Goal: Information Seeking & Learning: Learn about a topic

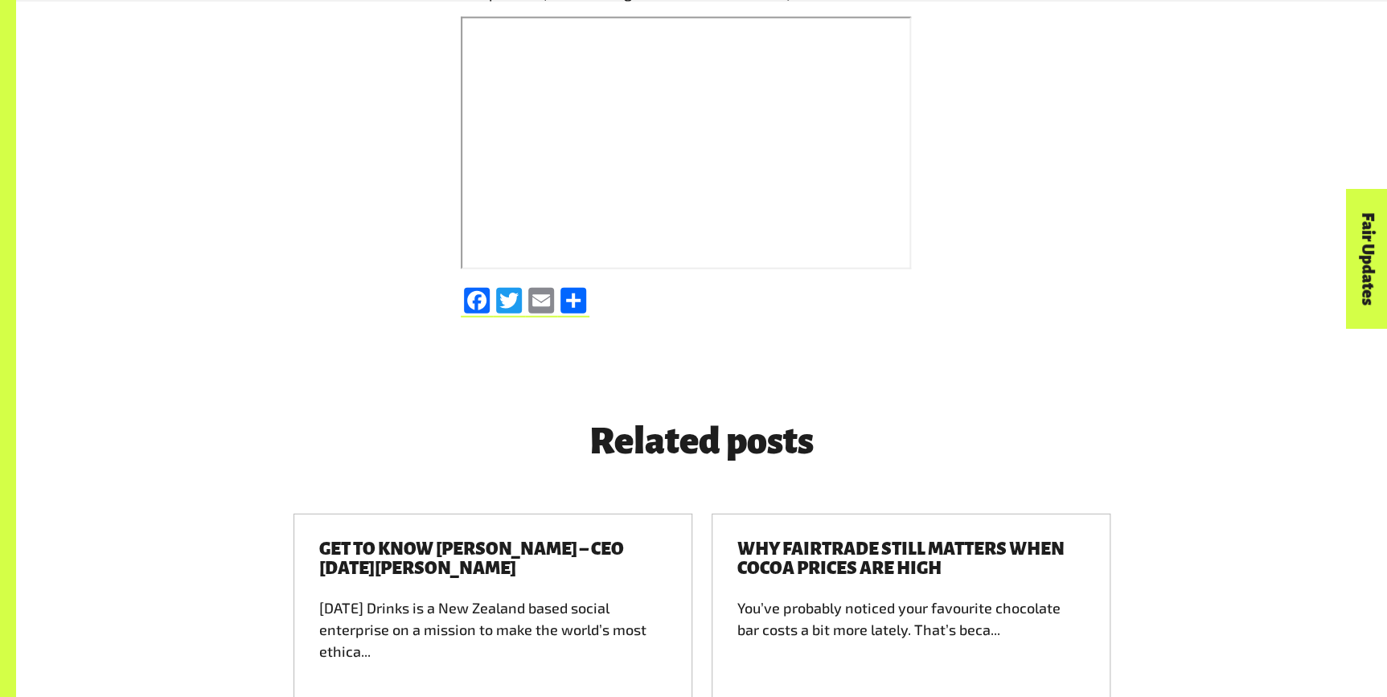
scroll to position [2120, 0]
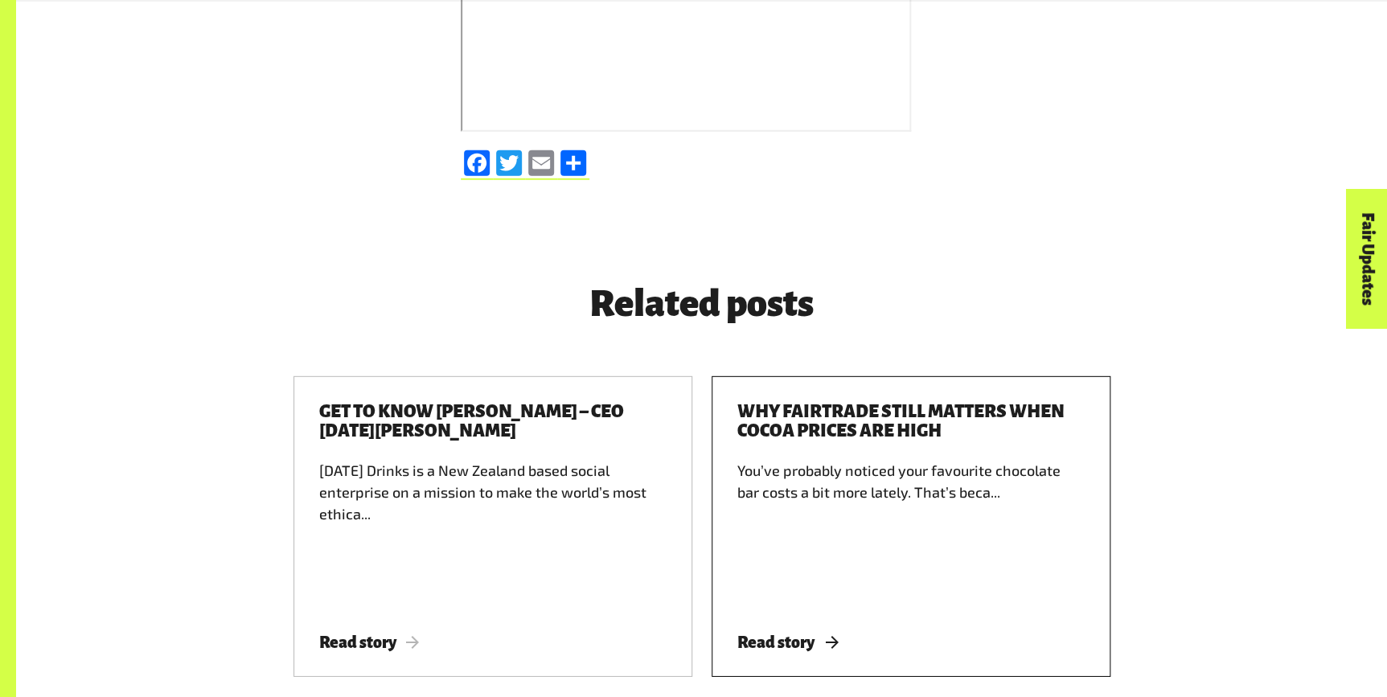
click at [761, 639] on span "Read story" at bounding box center [788, 643] width 101 height 18
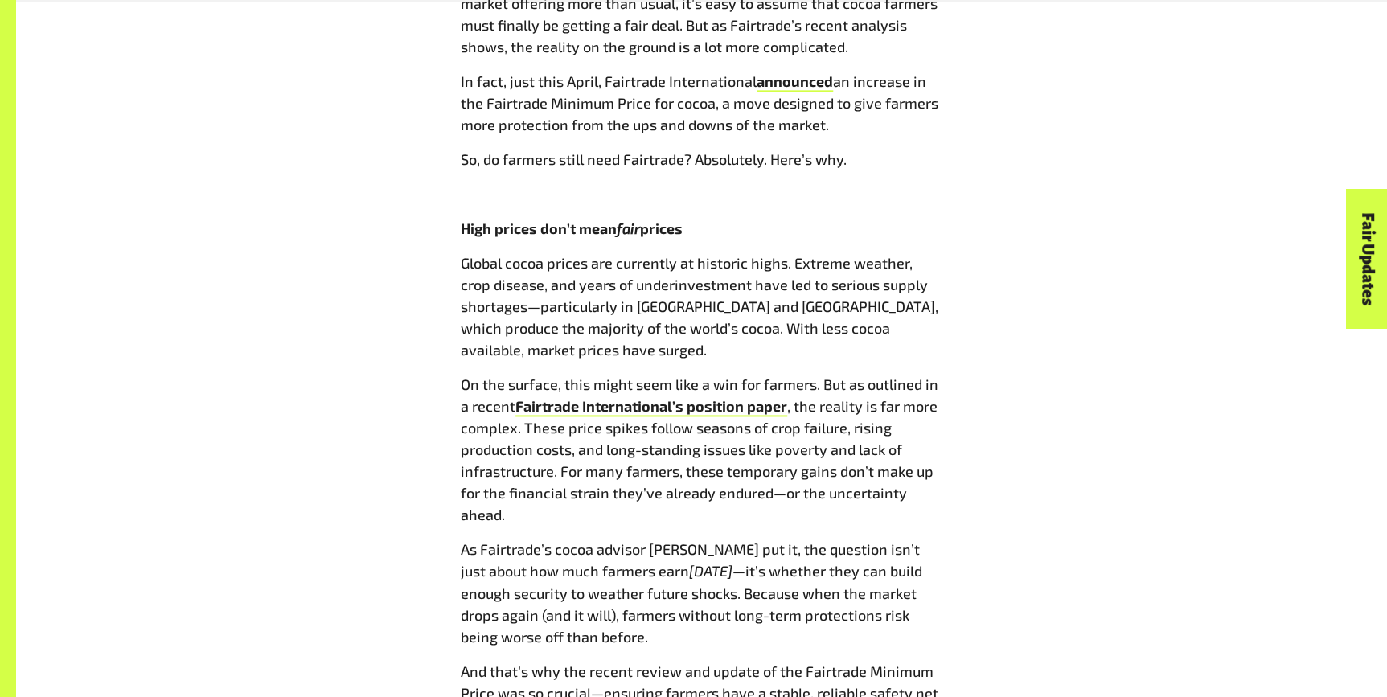
scroll to position [950, 0]
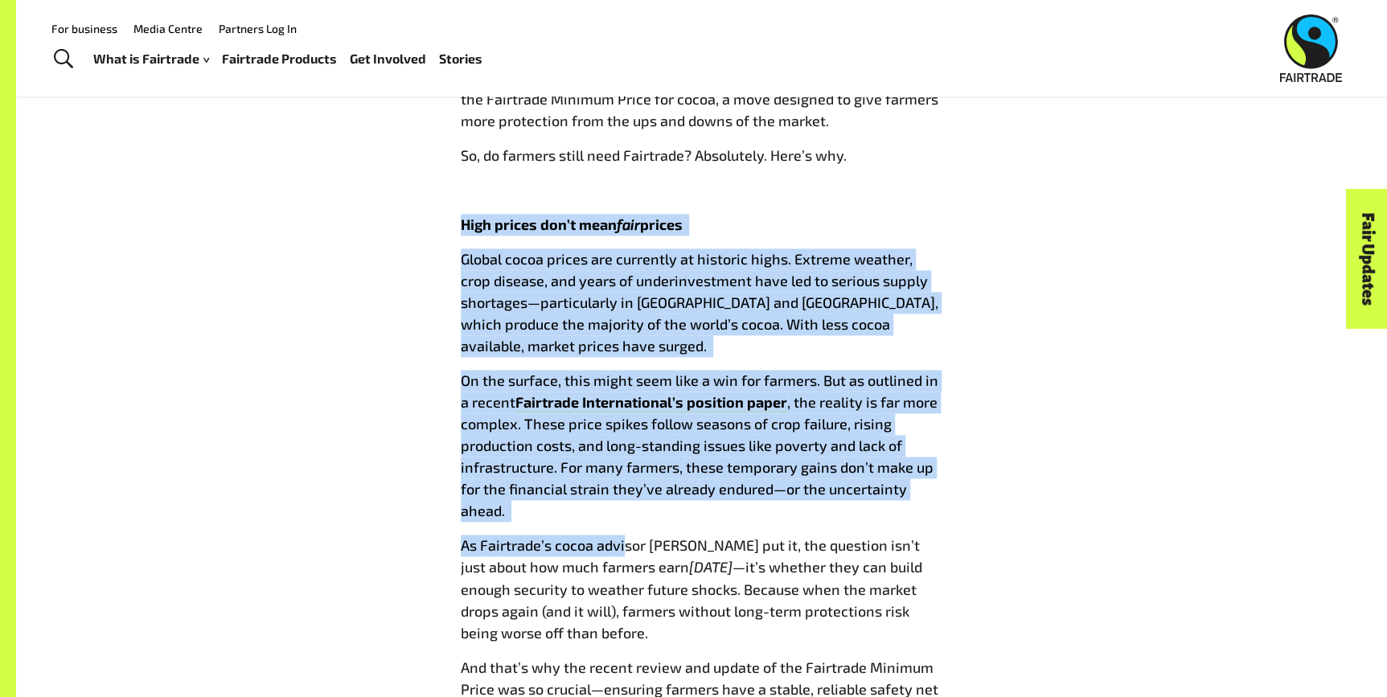
drag, startPoint x: 379, startPoint y: 203, endPoint x: 623, endPoint y: 527, distance: 406.0
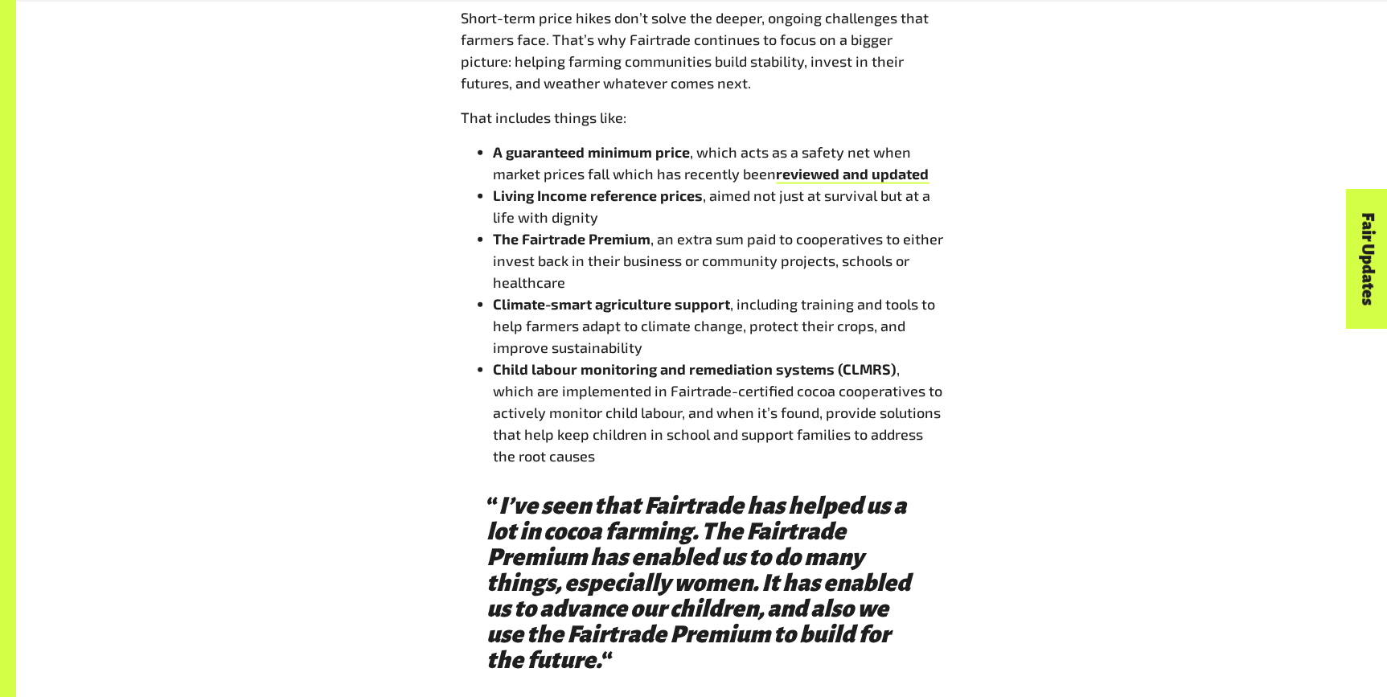
scroll to position [2047, 0]
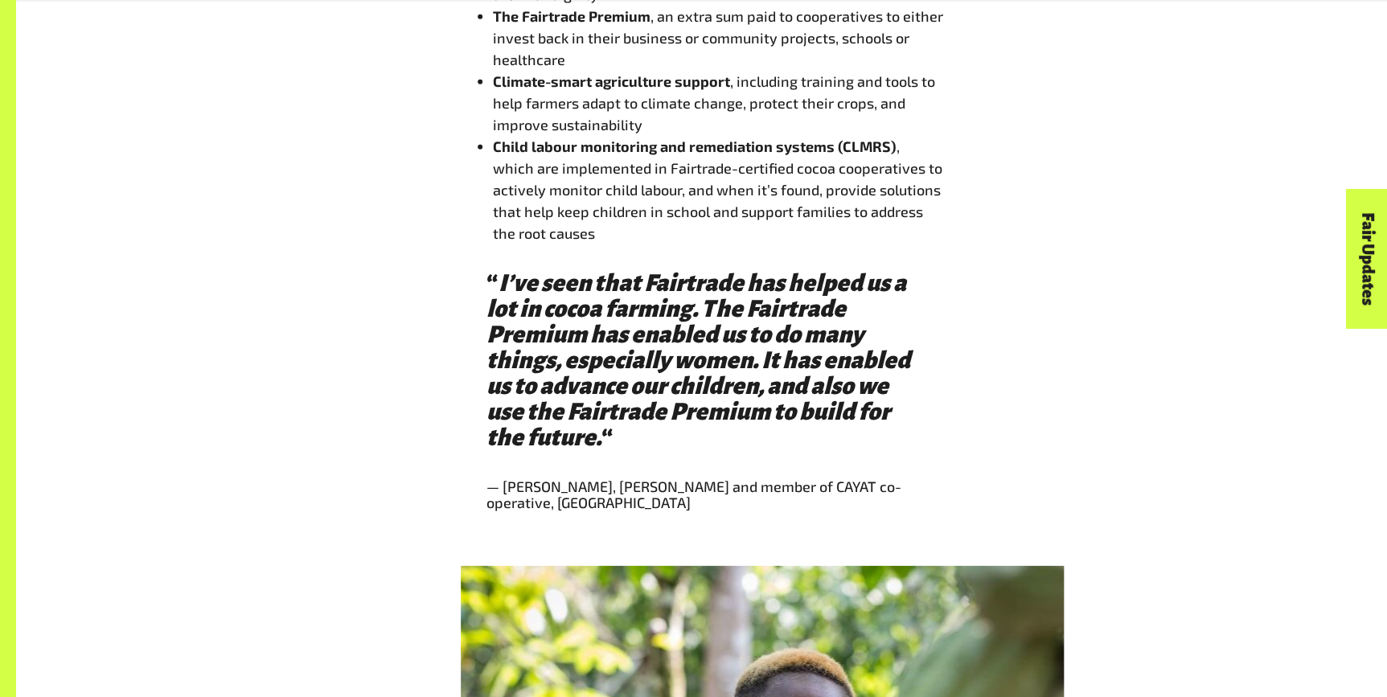
drag, startPoint x: 526, startPoint y: 353, endPoint x: 459, endPoint y: 391, distance: 76.7
click at [461, 391] on blockquote "“ I’ve seen that Fairtrade has helped us a lot in cocoa farming. The Fairtrade …" at bounding box center [702, 397] width 483 height 280
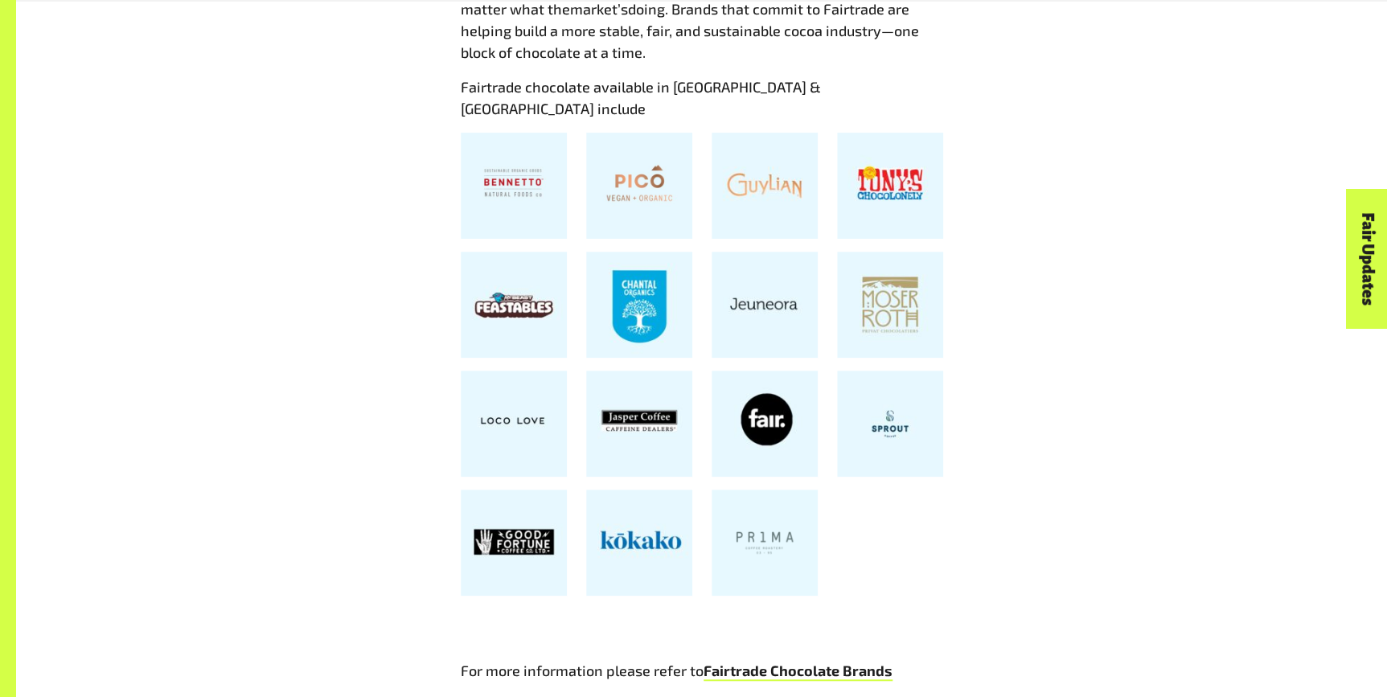
scroll to position [3217, 0]
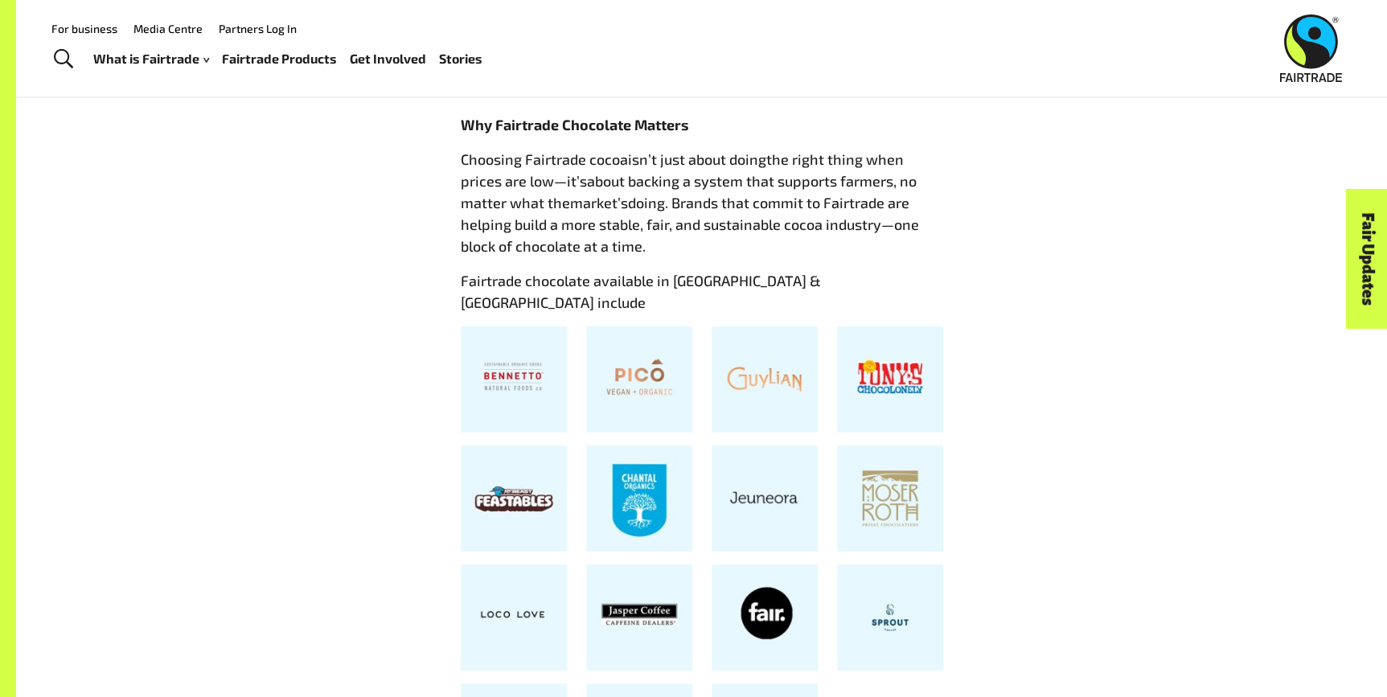
scroll to position [2851, 0]
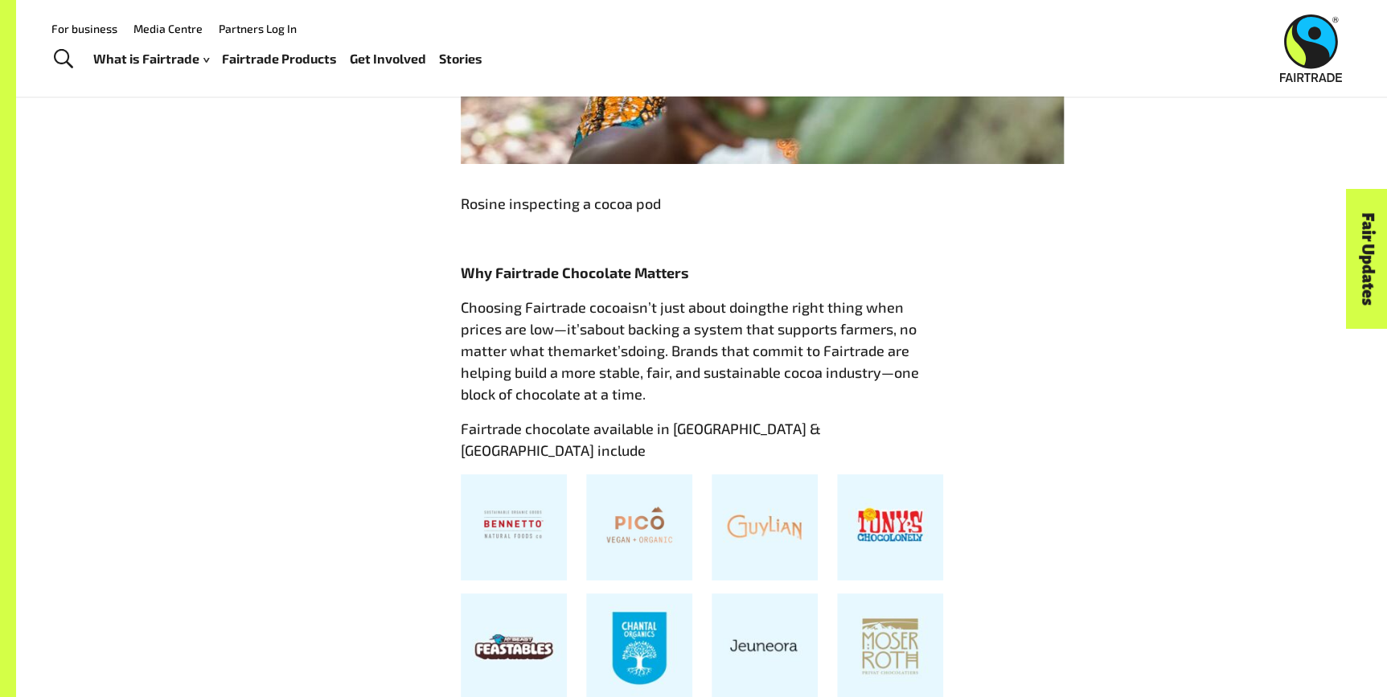
click at [267, 57] on link "Fairtrade Products" at bounding box center [279, 58] width 115 height 23
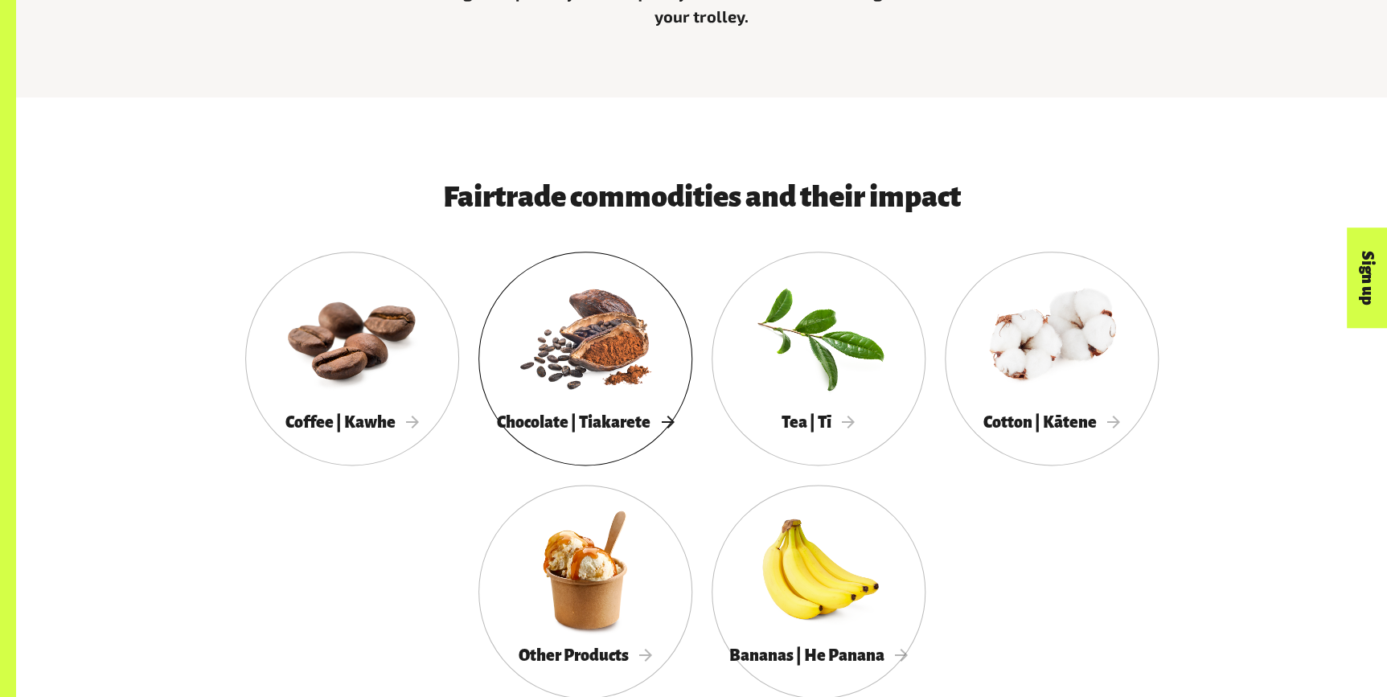
scroll to position [877, 0]
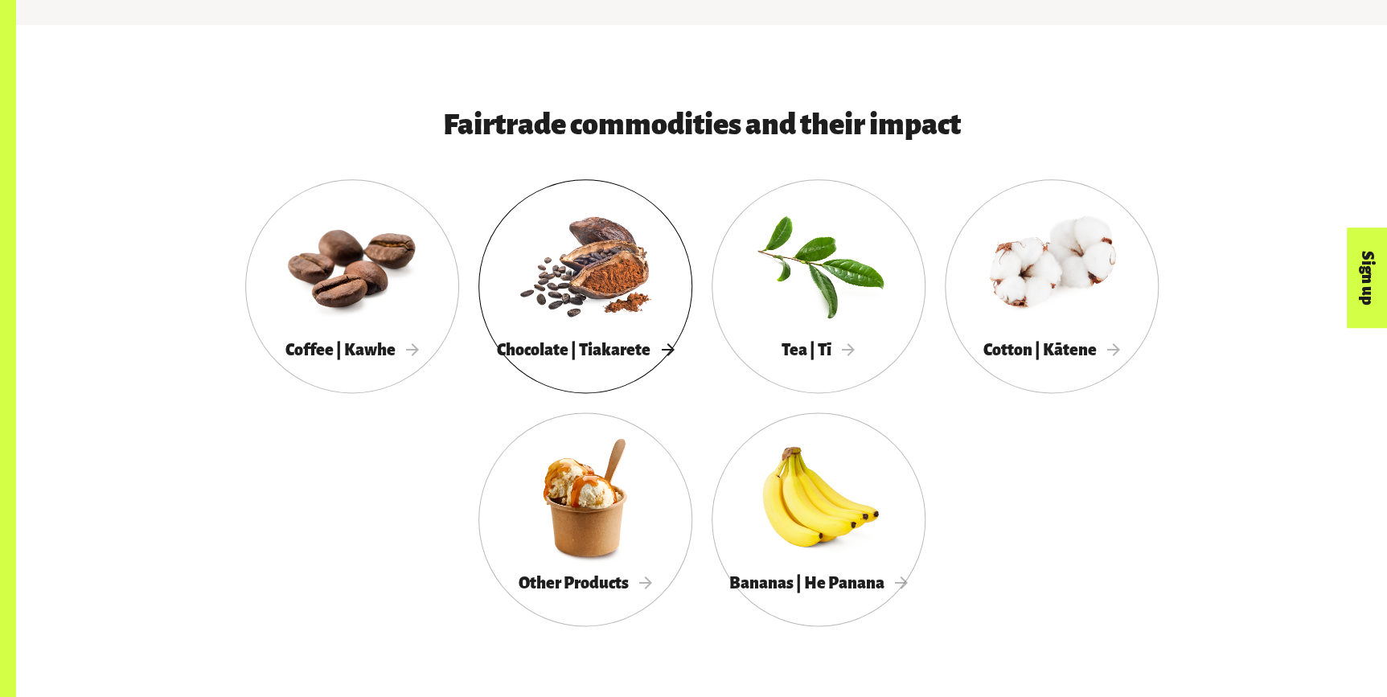
click at [635, 330] on div at bounding box center [586, 264] width 214 height 139
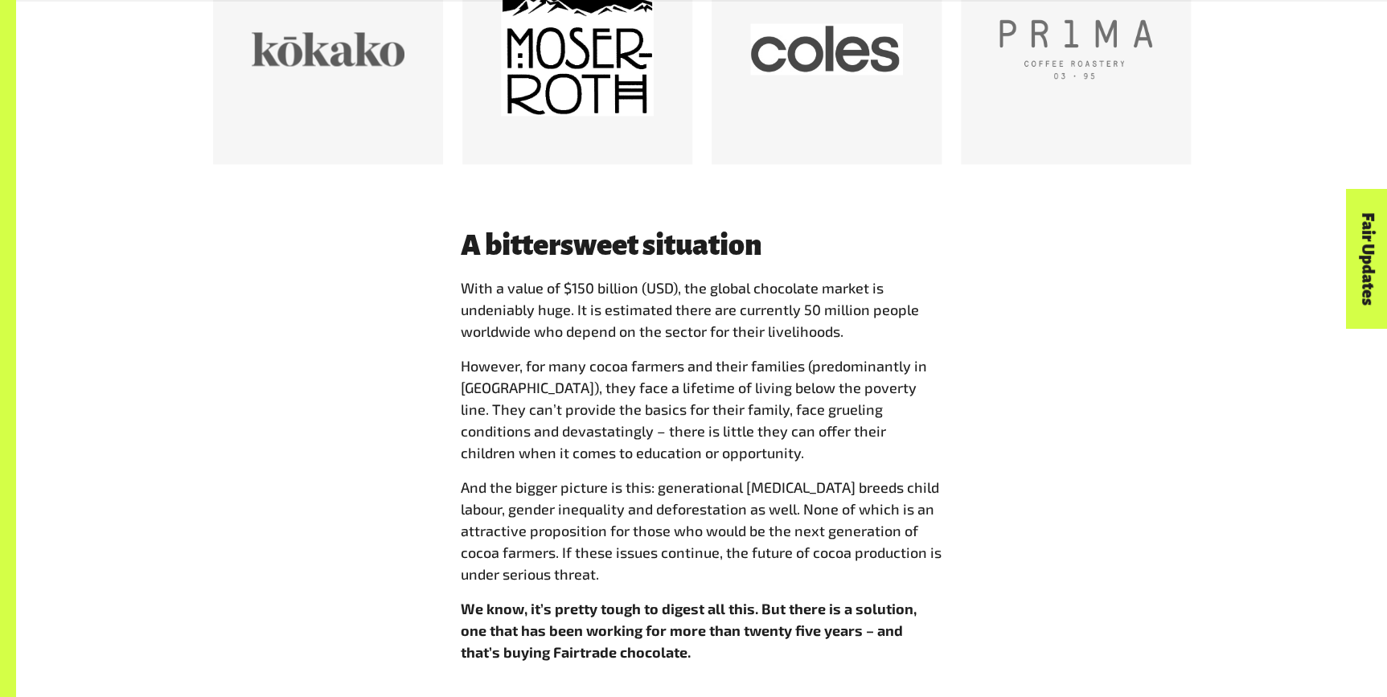
scroll to position [1535, 0]
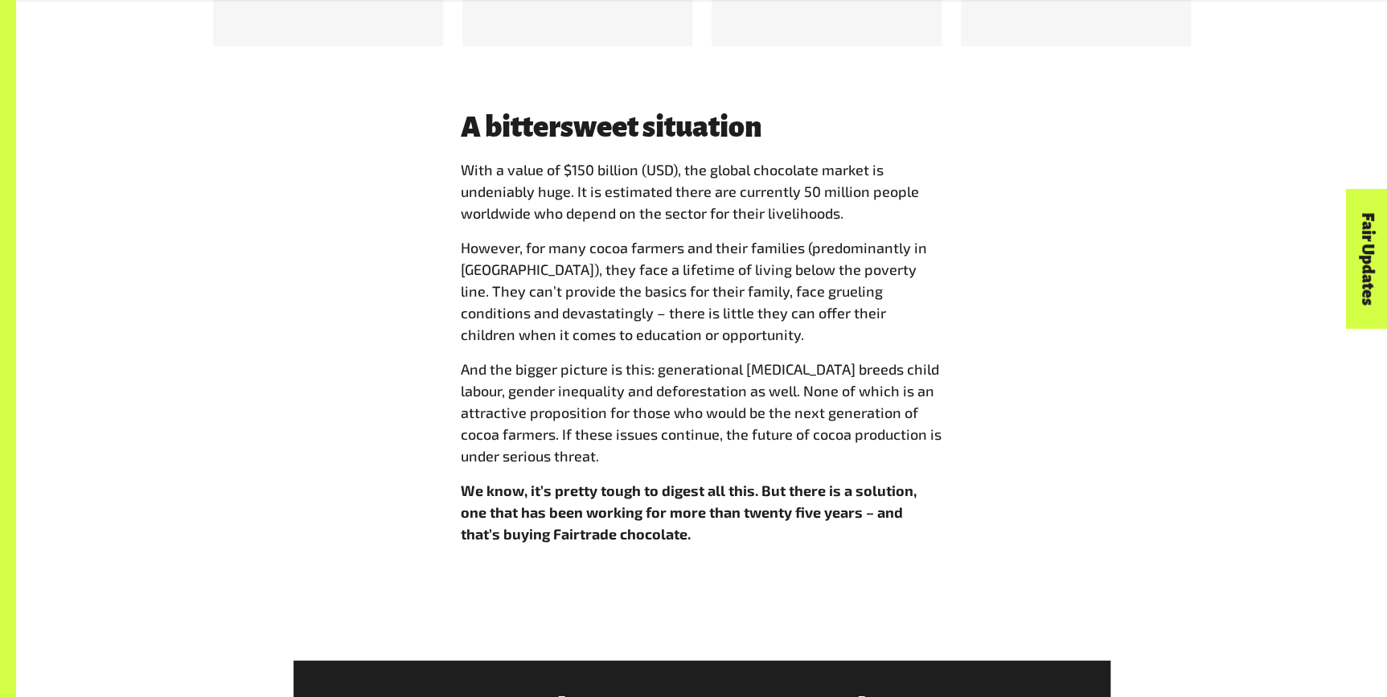
drag, startPoint x: 601, startPoint y: 352, endPoint x: 763, endPoint y: 432, distance: 180.9
click at [763, 432] on p "And the bigger picture is this: generational [MEDICAL_DATA] breeds child labour…" at bounding box center [702, 413] width 483 height 109
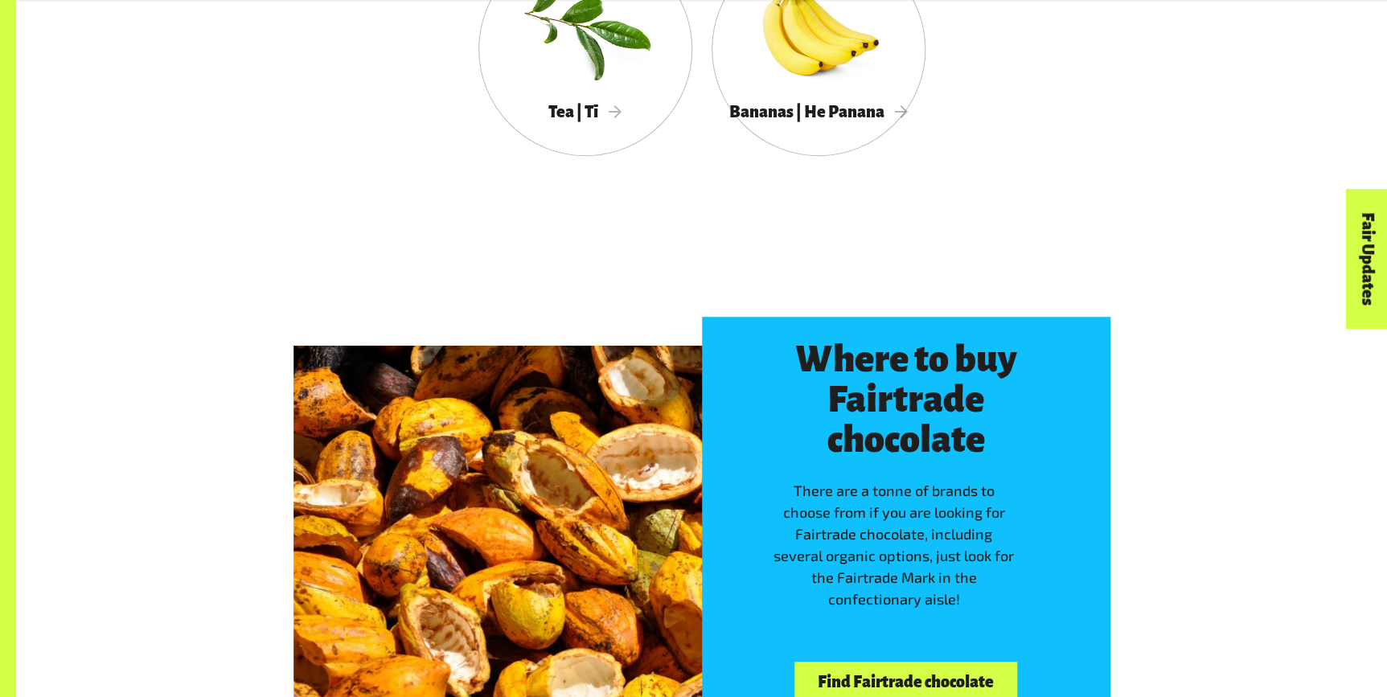
scroll to position [0, 0]
